Goal: Information Seeking & Learning: Learn about a topic

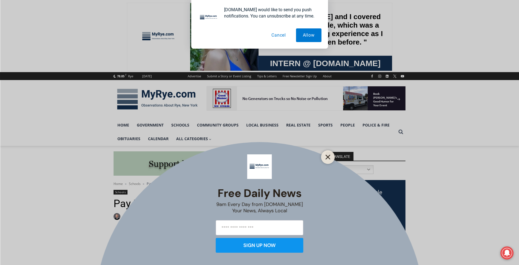
click at [328, 159] on icon "Close" at bounding box center [327, 157] width 5 height 5
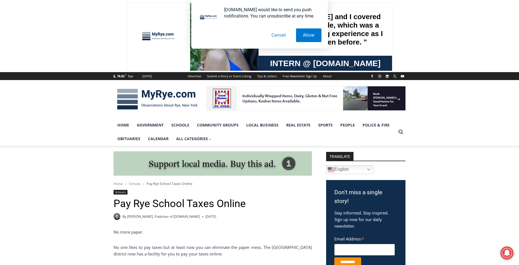
click at [280, 36] on button "Cancel" at bounding box center [278, 35] width 28 height 14
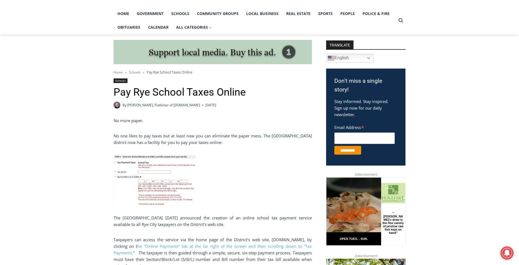
scroll to position [137, 0]
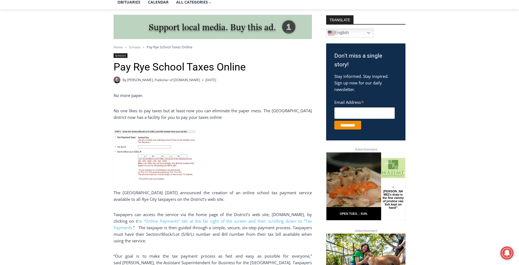
click at [152, 49] on span "Pay Rye School Taxes Online" at bounding box center [170, 47] width 46 height 5
click at [167, 49] on span "Pay Rye School Taxes Online" at bounding box center [170, 47] width 46 height 5
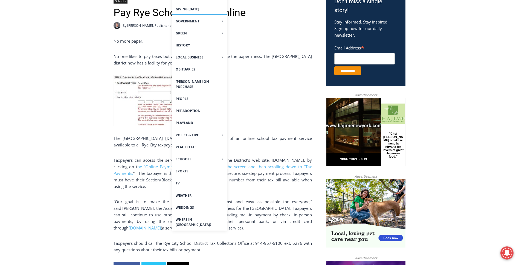
scroll to position [191, 0]
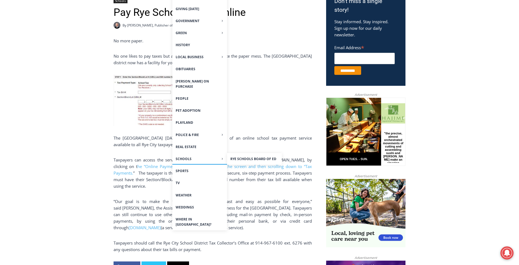
click at [206, 156] on span "Schools Expand" at bounding box center [200, 158] width 48 height 5
